Goal: Check status: Verify the current state of an ongoing process or item

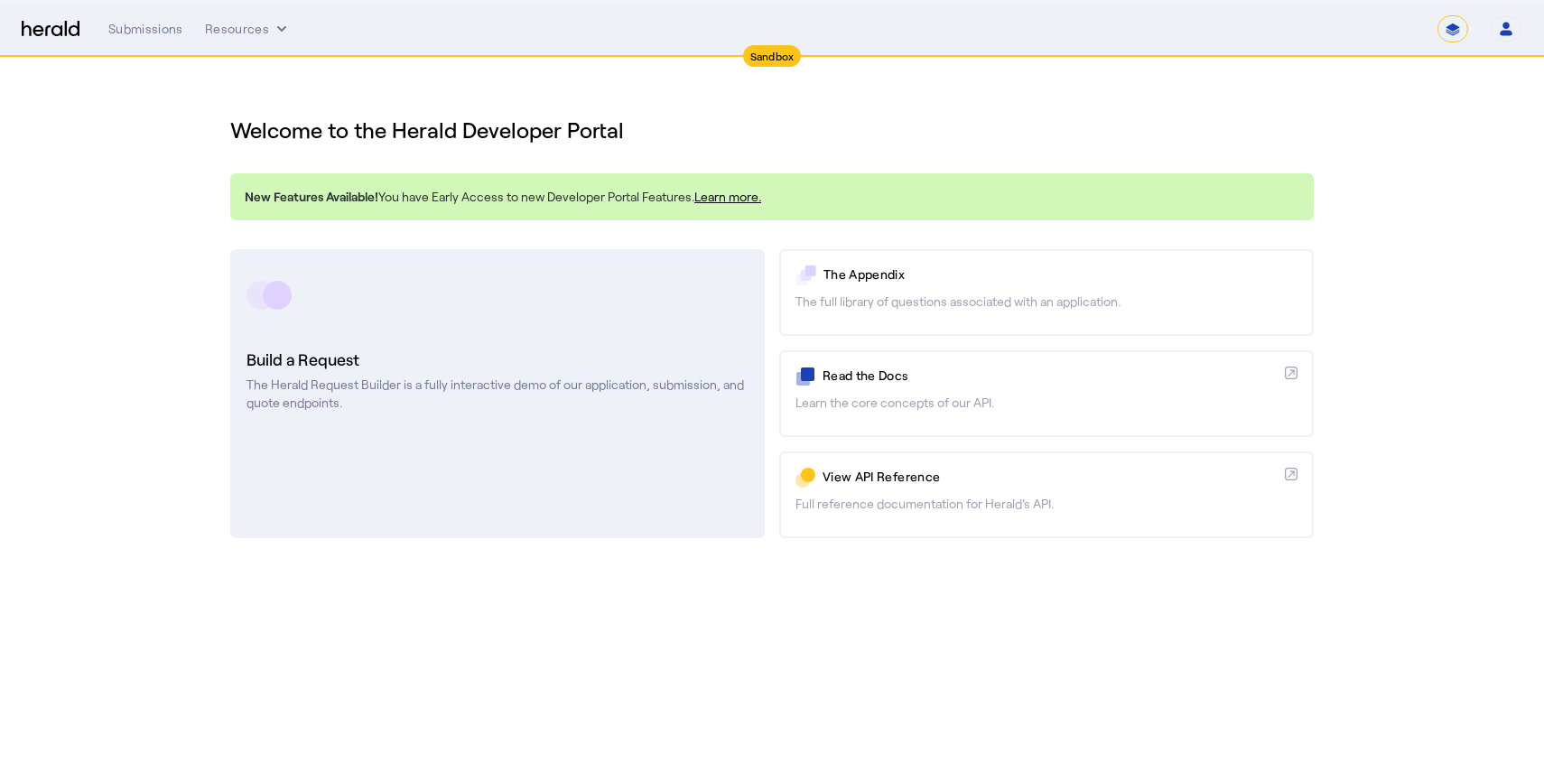
click at [552, 347] on h3 "Build a Request" at bounding box center [497, 359] width 502 height 25
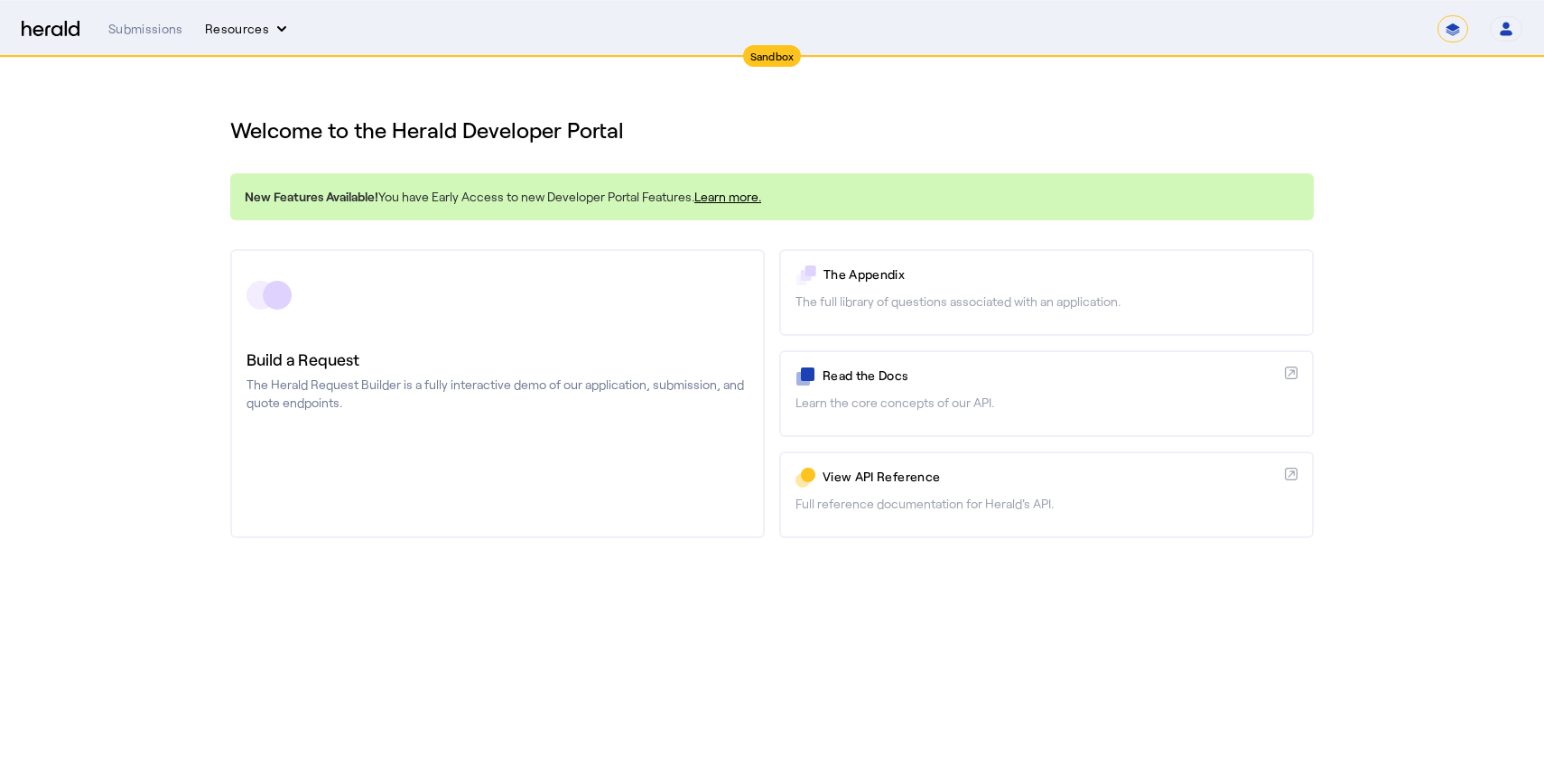
click at [256, 34] on button "Resources" at bounding box center [248, 29] width 86 height 18
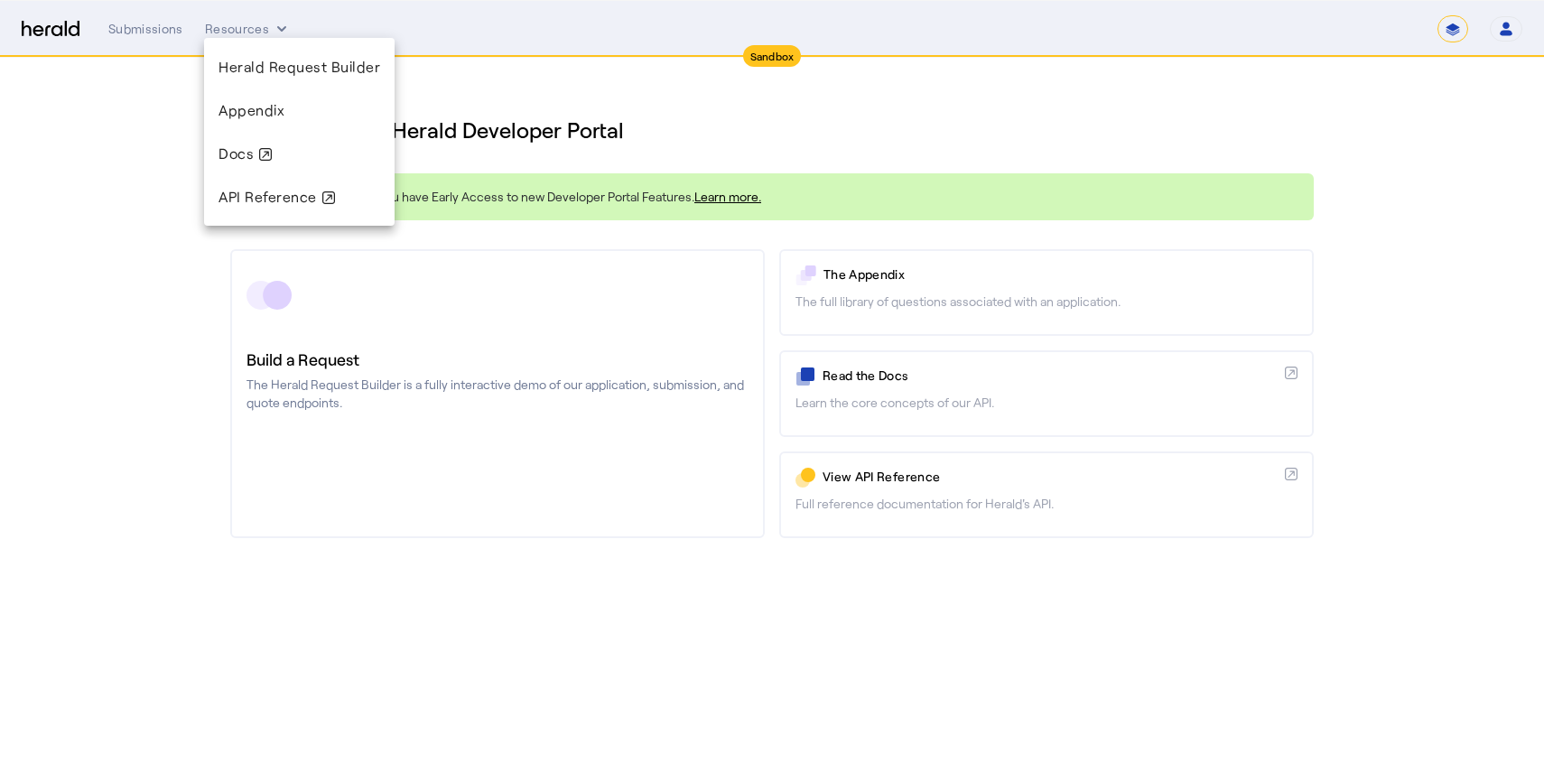
click at [140, 29] on div at bounding box center [772, 390] width 1544 height 781
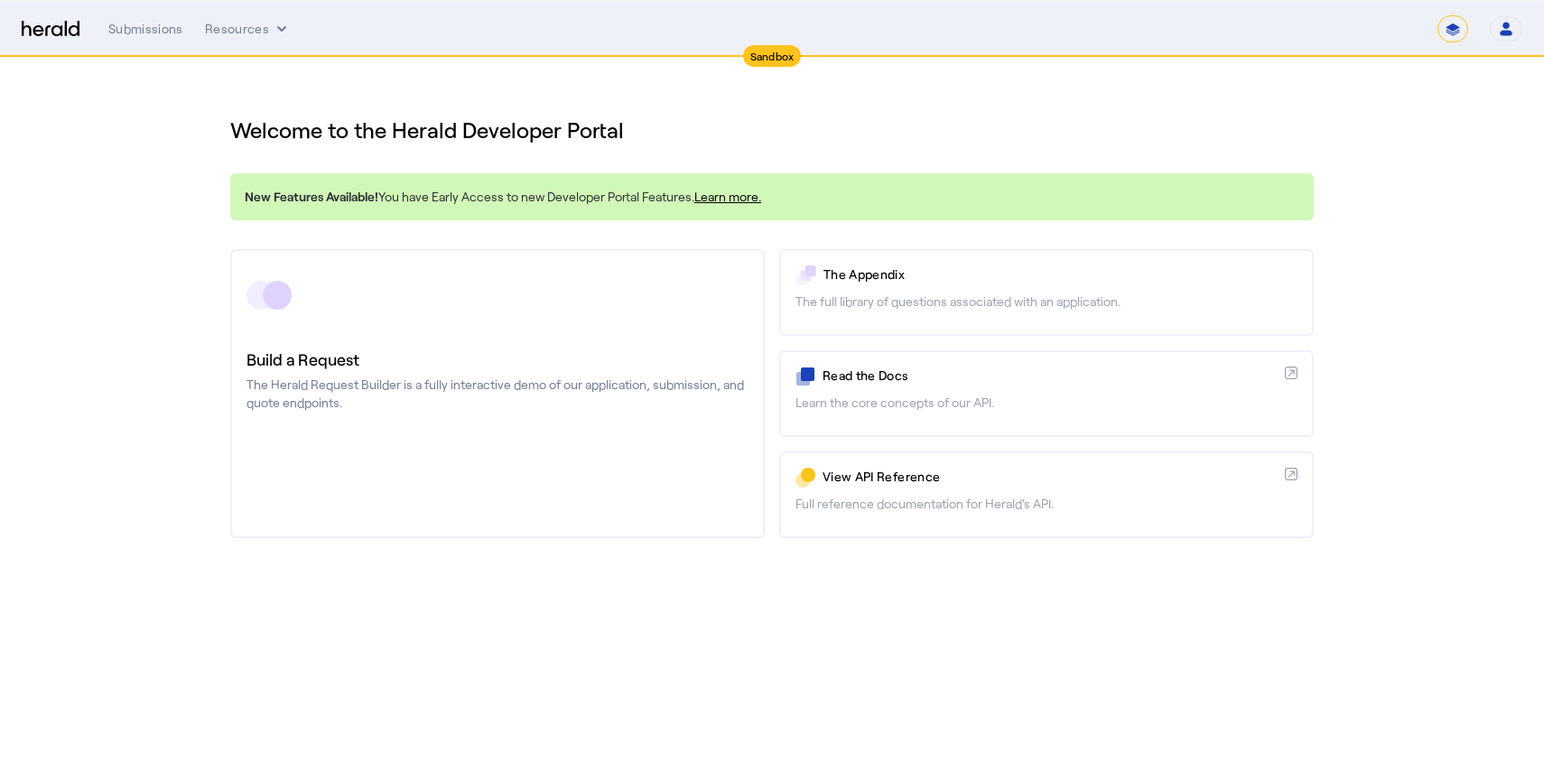
click at [140, 29] on div "Submissions" at bounding box center [145, 29] width 75 height 18
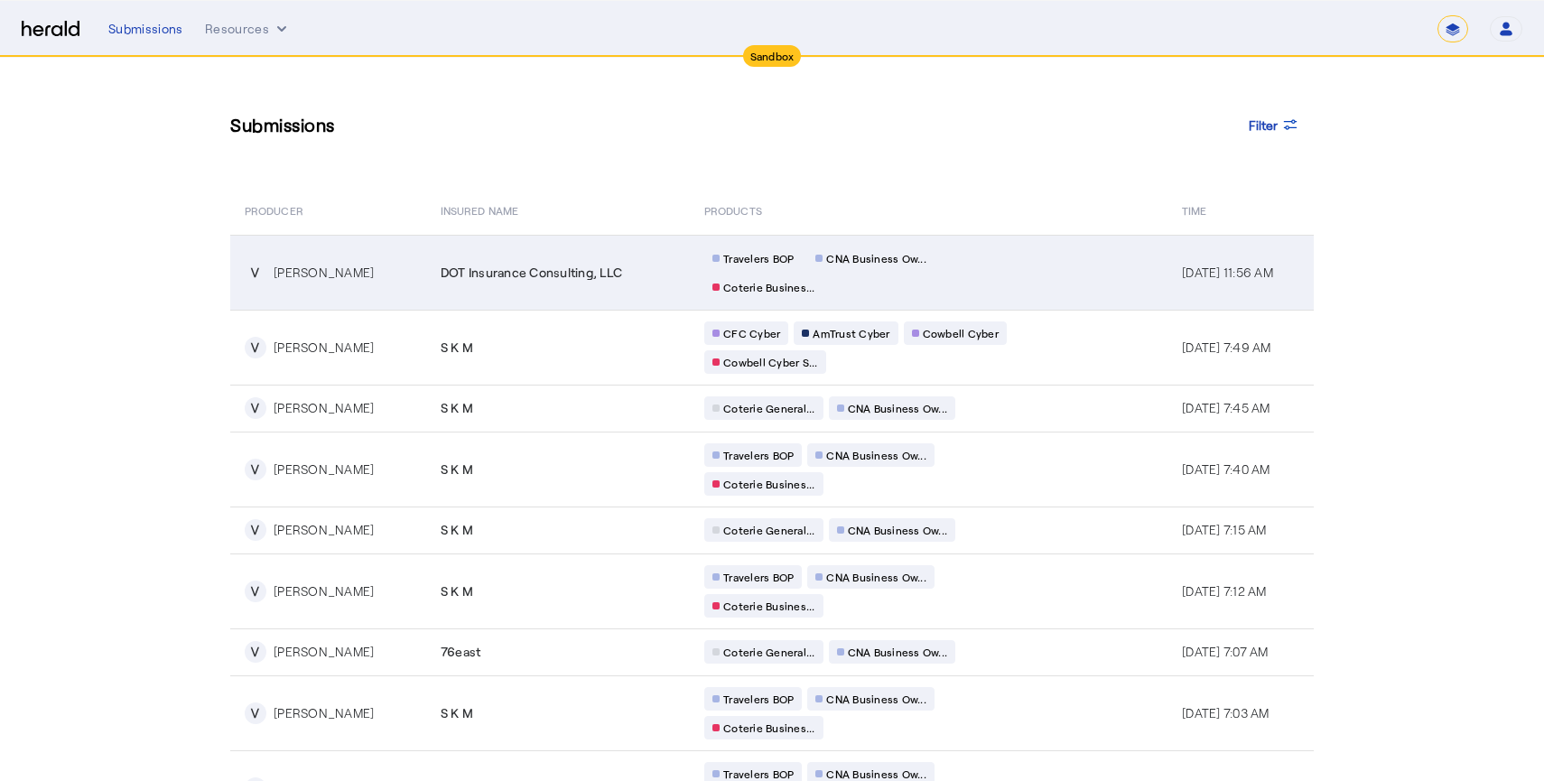
click at [588, 287] on td "DOT Insurance Consulting, LLC" at bounding box center [558, 272] width 264 height 75
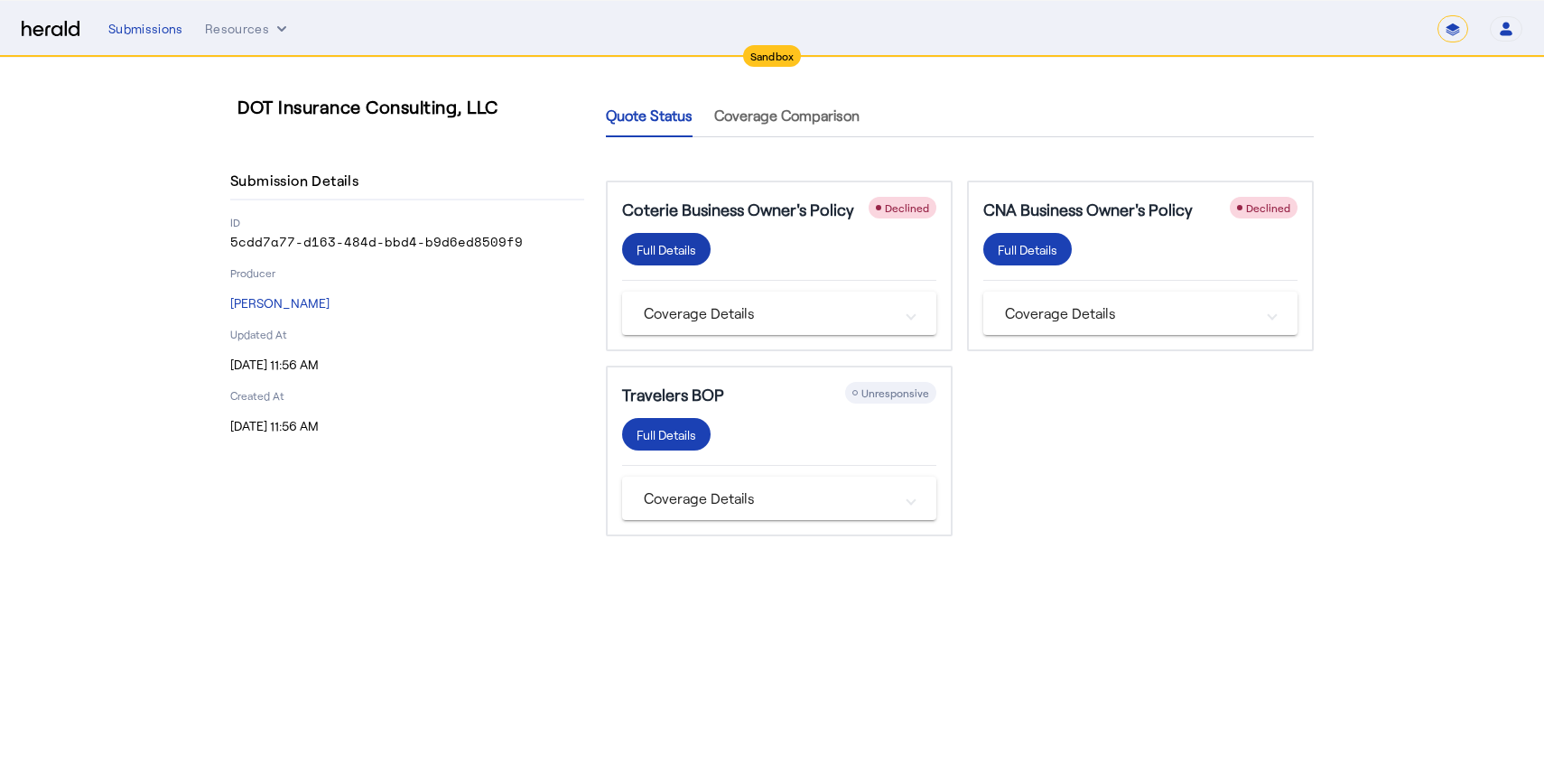
click at [680, 255] on div "Full Details" at bounding box center [666, 249] width 60 height 19
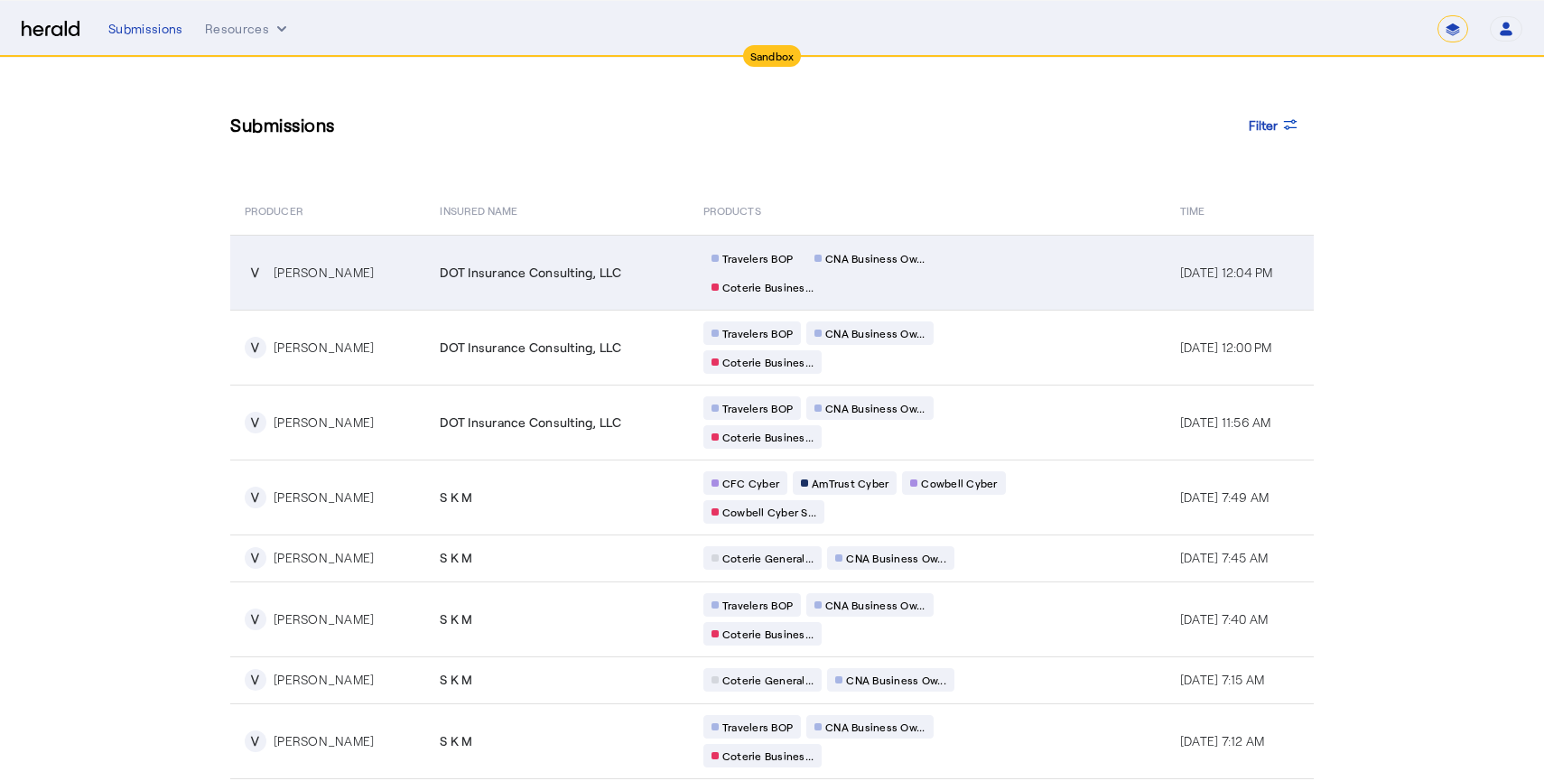
click at [1023, 284] on div "Travelers BOP CNA Business Ow... Coterie Busines..." at bounding box center [876, 272] width 347 height 52
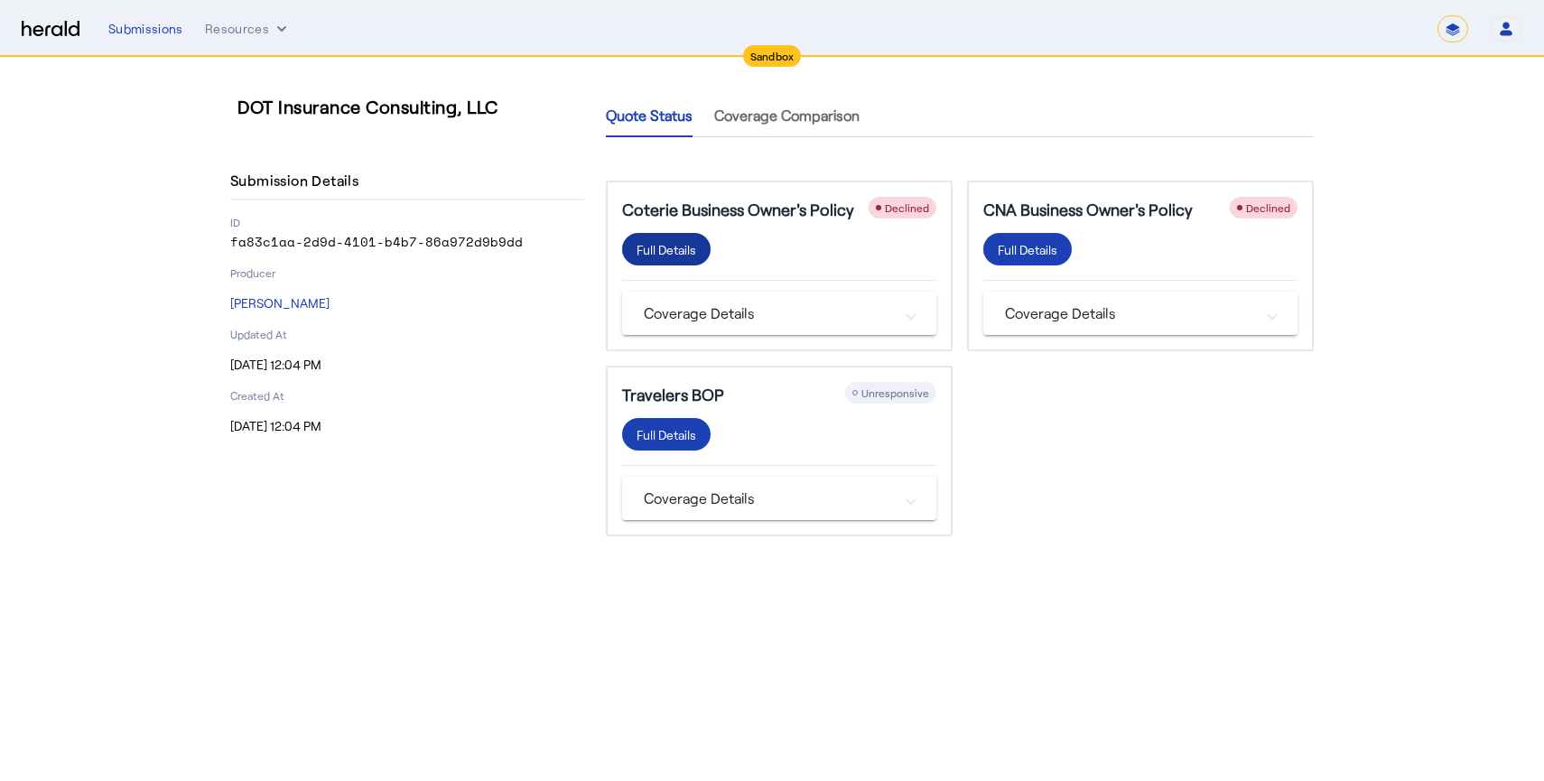
click at [675, 251] on div "Full Details" at bounding box center [666, 249] width 60 height 19
click at [693, 309] on mat-panel-title "Coverage Details" at bounding box center [768, 313] width 249 height 22
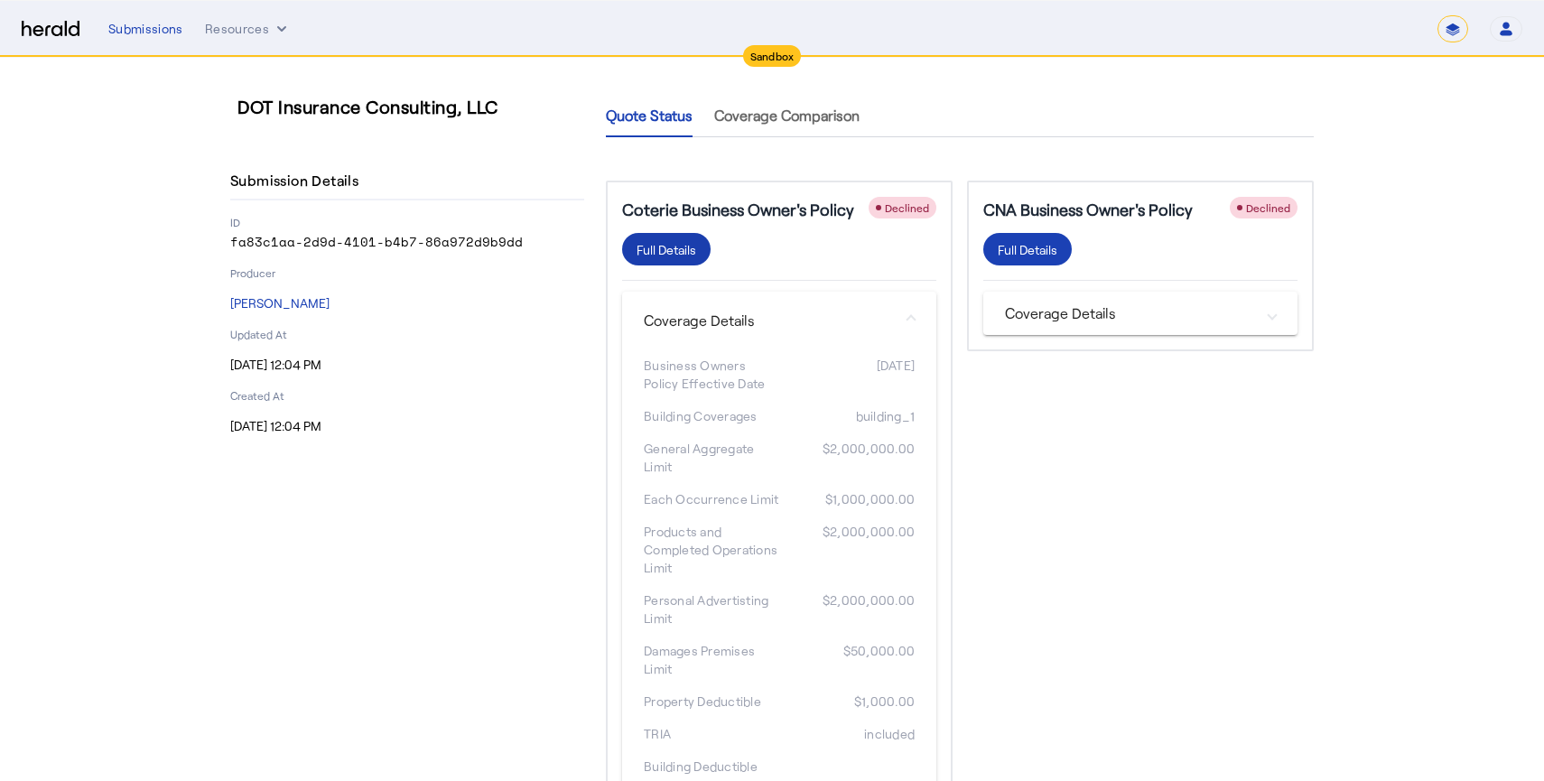
click at [676, 255] on div "Full Details" at bounding box center [666, 249] width 60 height 19
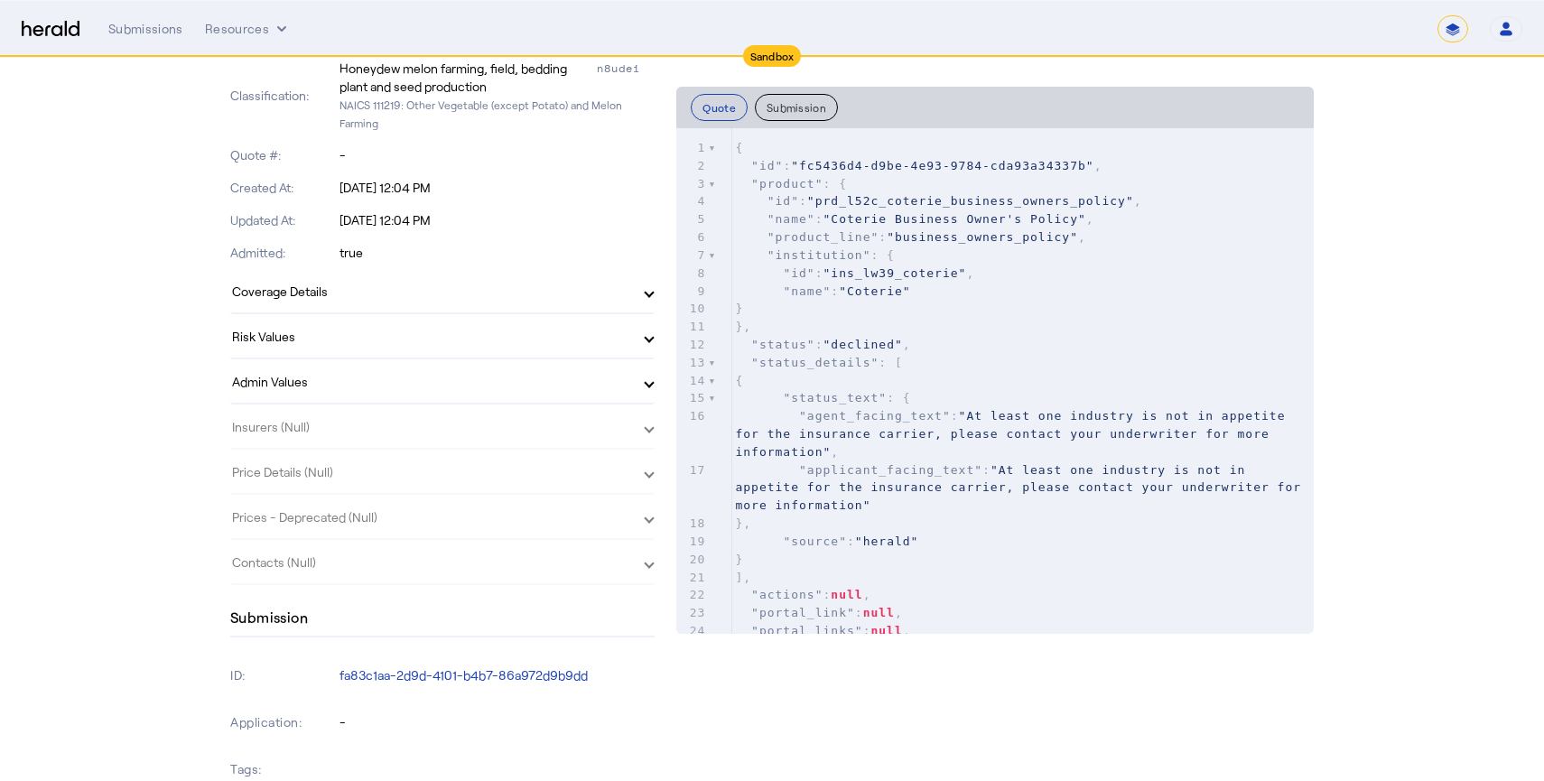
scroll to position [459, 0]
click at [469, 329] on mat-panel-title "Risk Values" at bounding box center [431, 332] width 399 height 19
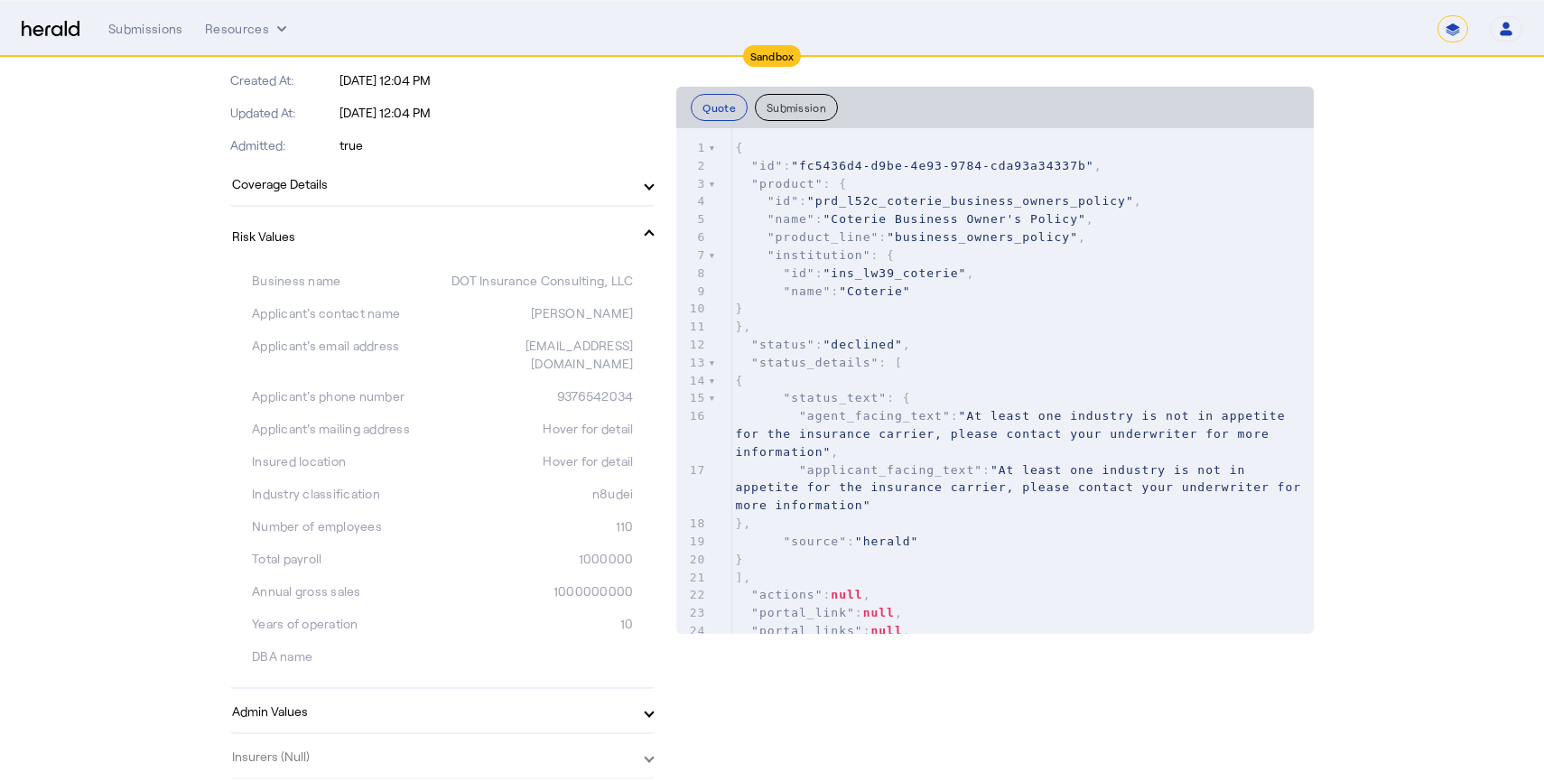
scroll to position [0, 0]
